Goal: Find contact information: Find contact information

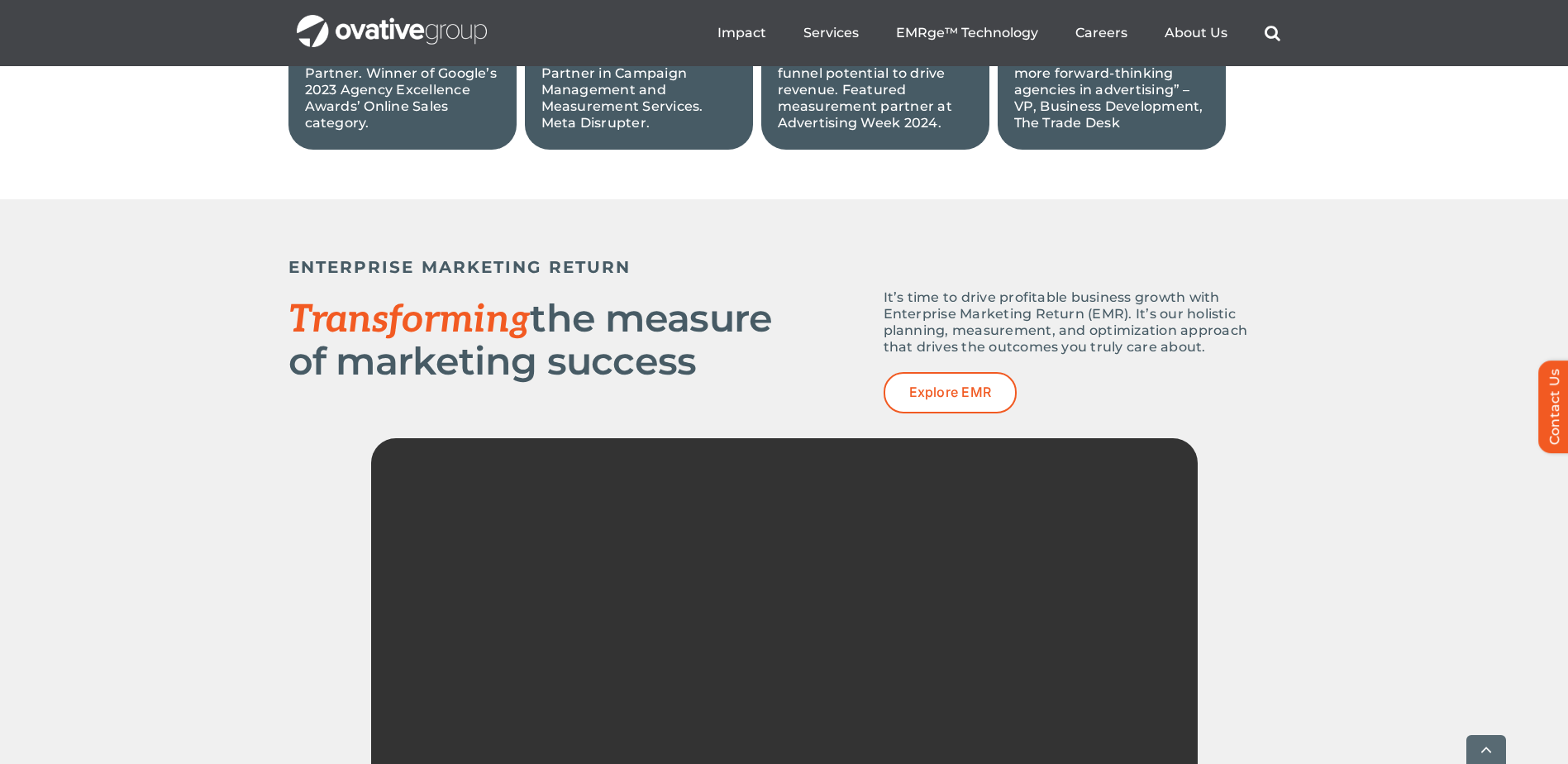
scroll to position [2399, 0]
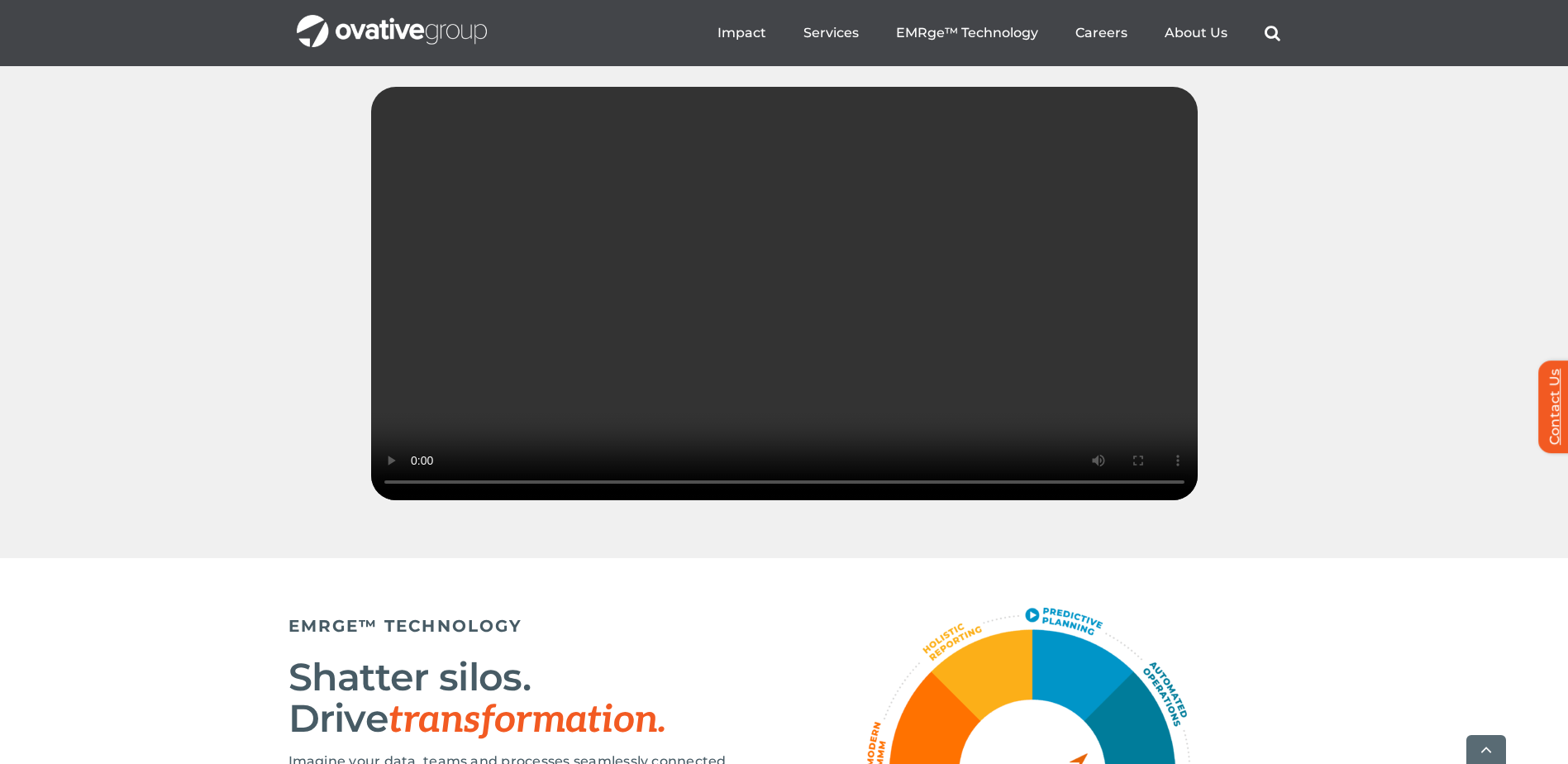
click at [1558, 424] on link "Contact Us" at bounding box center [1563, 407] width 50 height 93
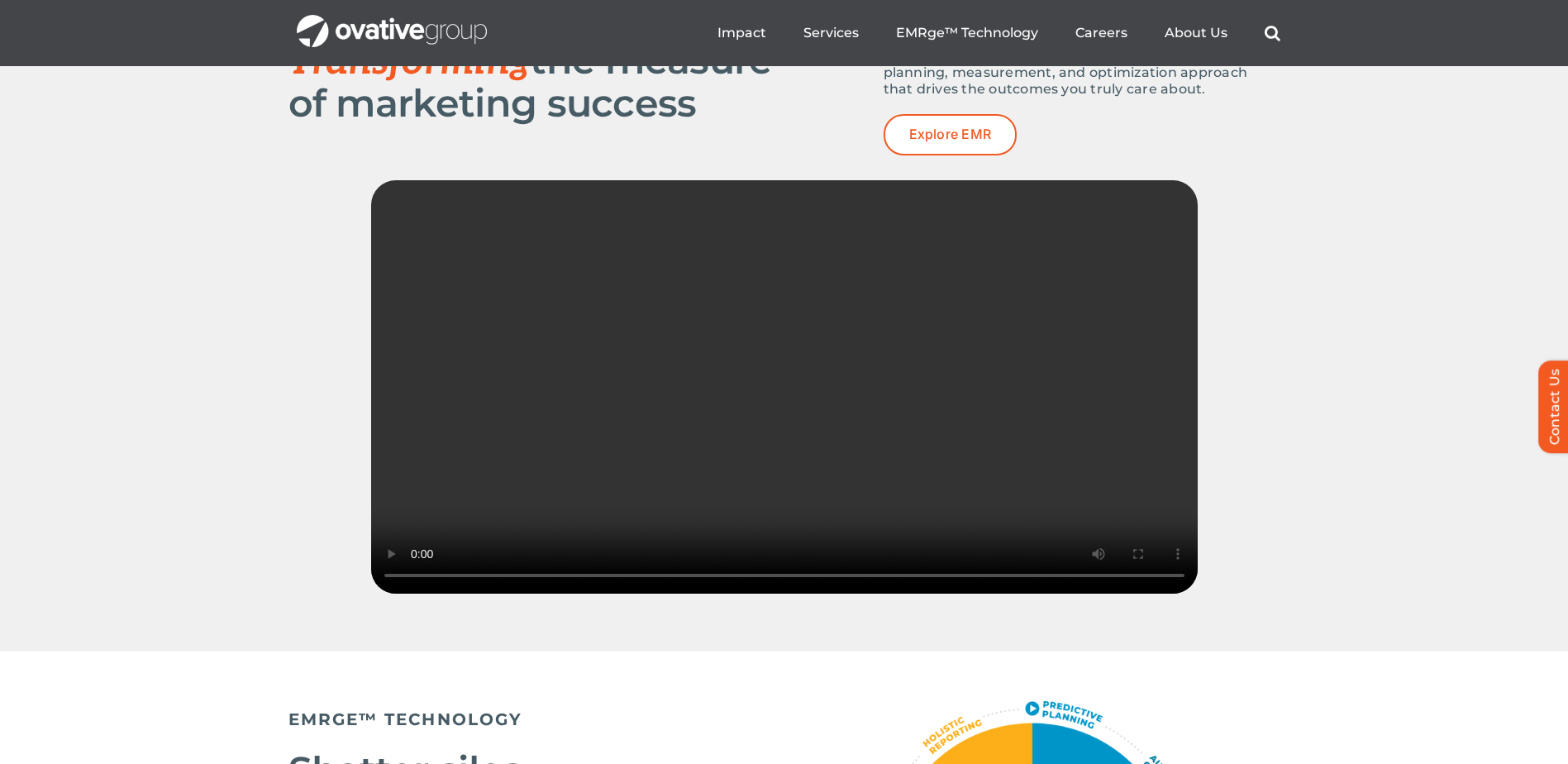
scroll to position [2068, 0]
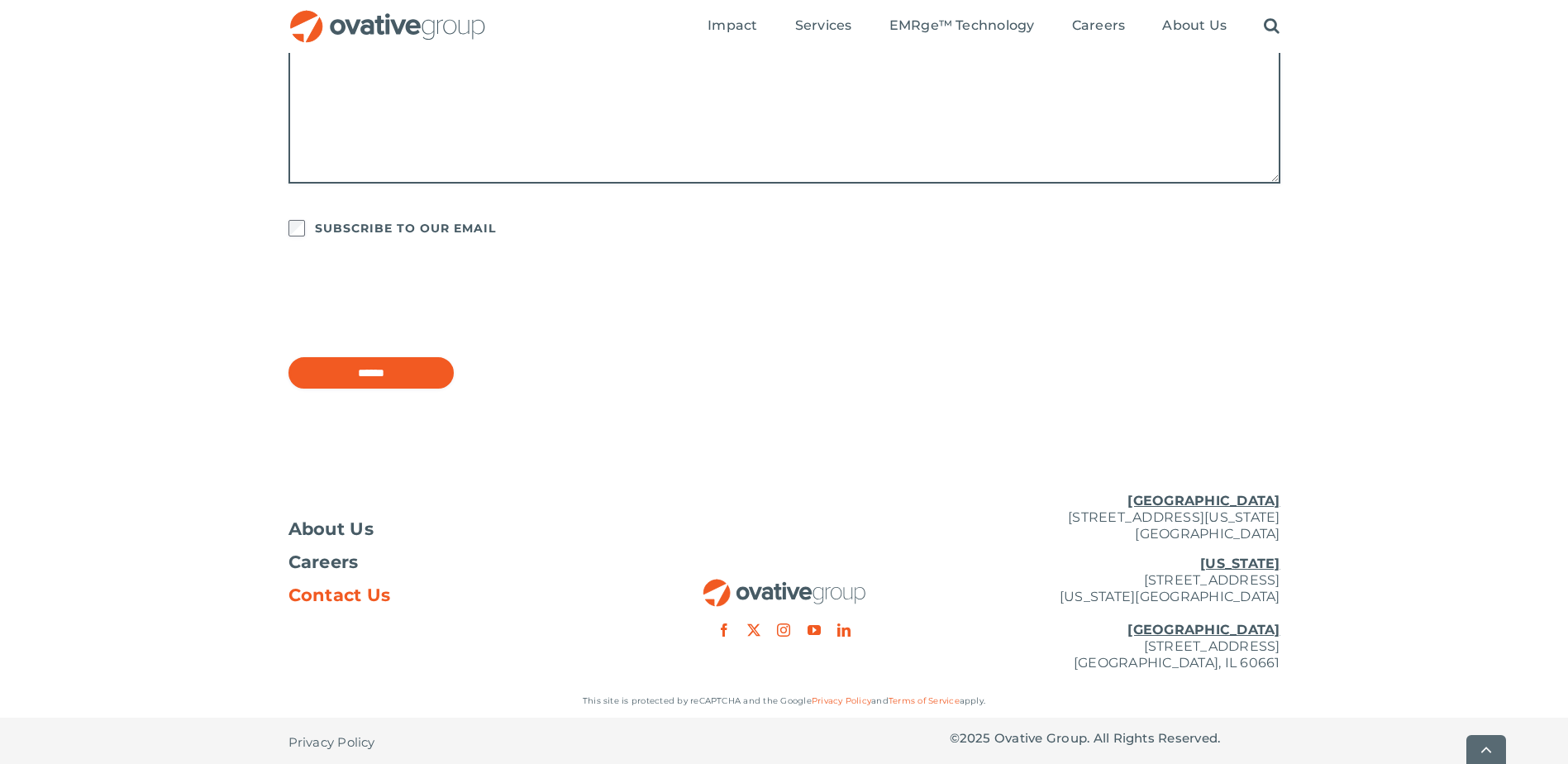
scroll to position [1276, 0]
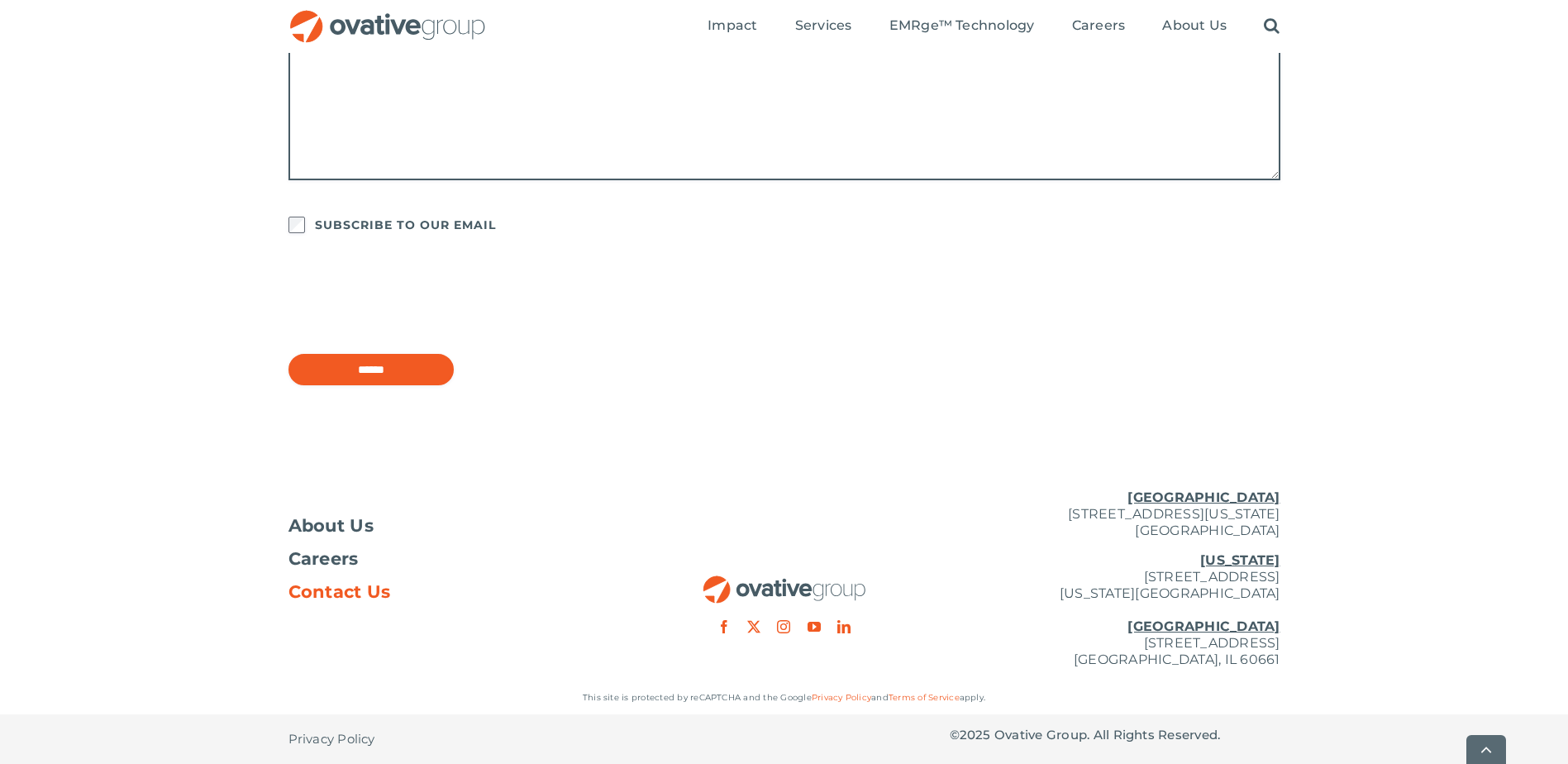
click at [343, 593] on span "Contact Us" at bounding box center [339, 592] width 102 height 17
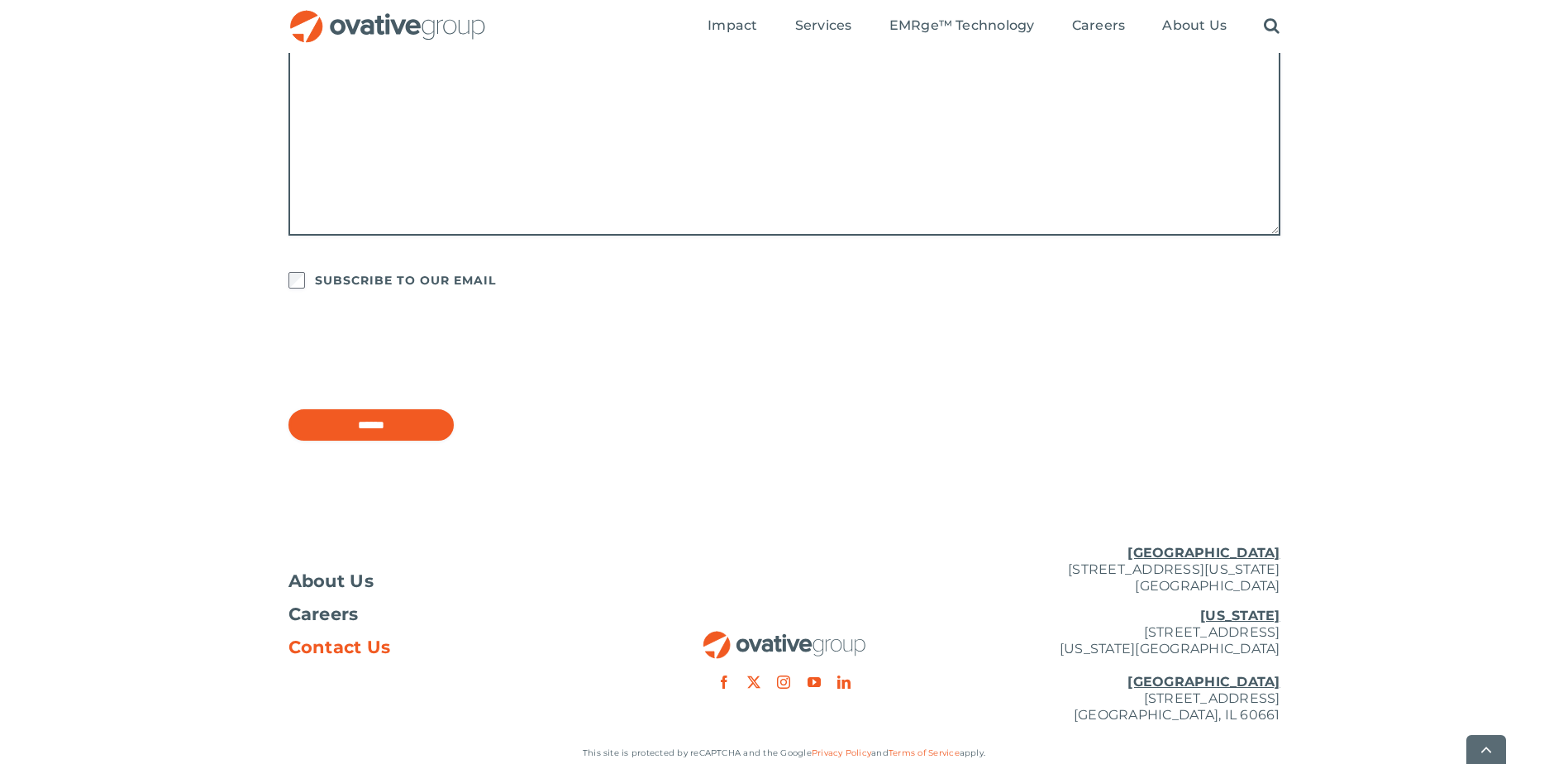
scroll to position [1276, 0]
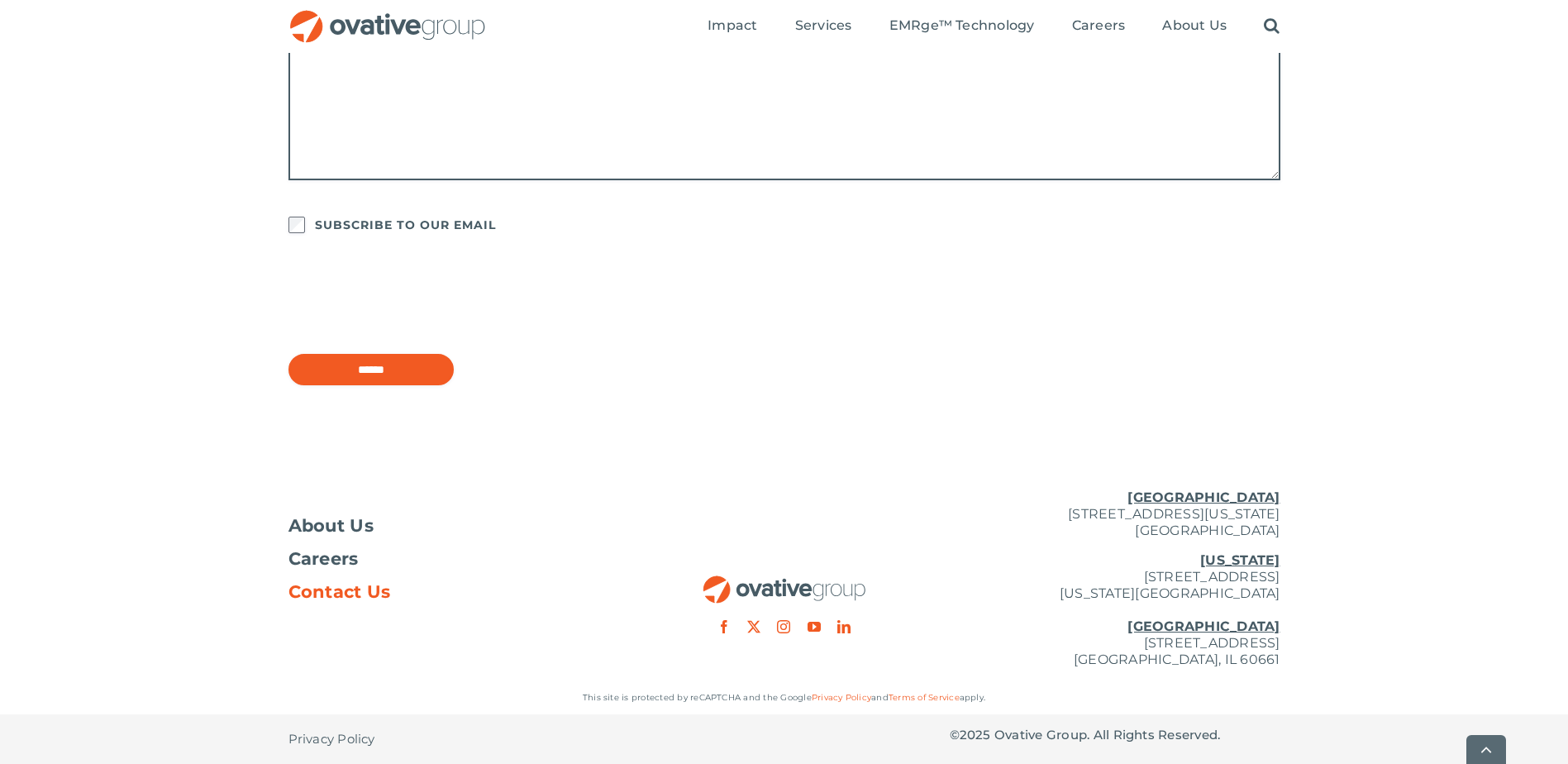
click at [1228, 499] on u "[GEOGRAPHIC_DATA]" at bounding box center [1203, 498] width 152 height 16
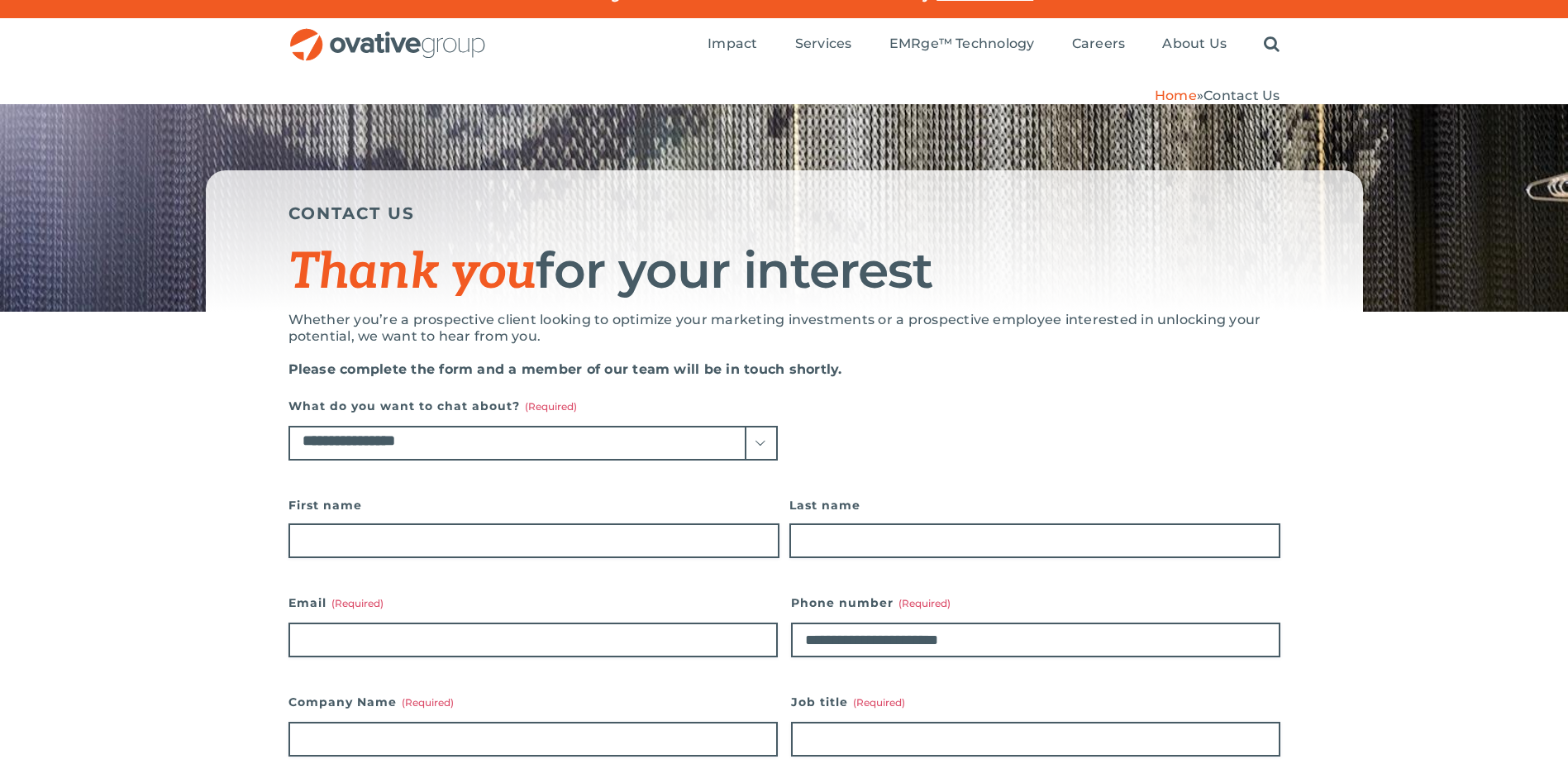
scroll to position [0, 0]
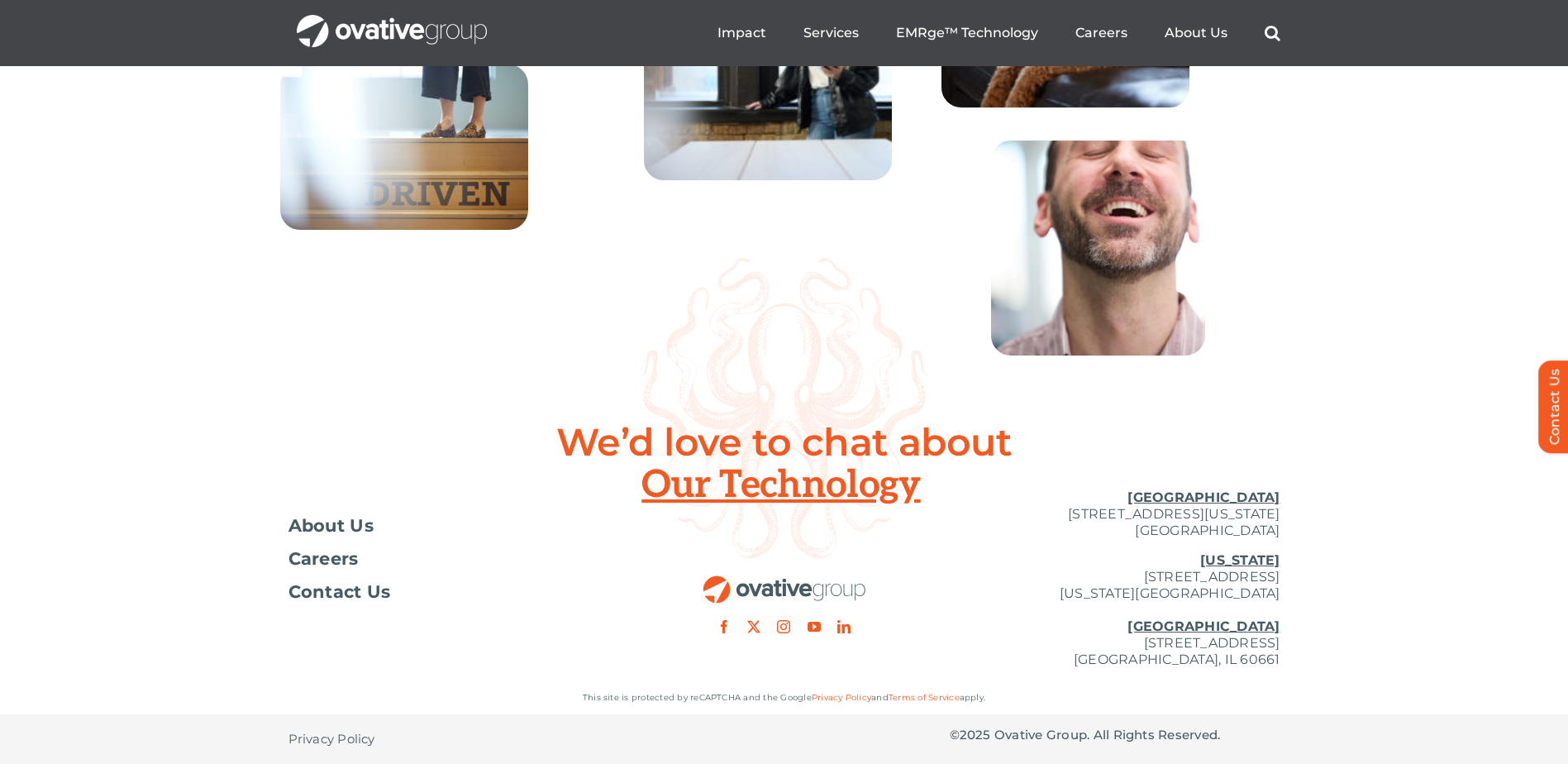
scroll to position [5997, 0]
click at [914, 696] on link "Terms of Service" at bounding box center [924, 697] width 71 height 11
